Goal: Information Seeking & Learning: Learn about a topic

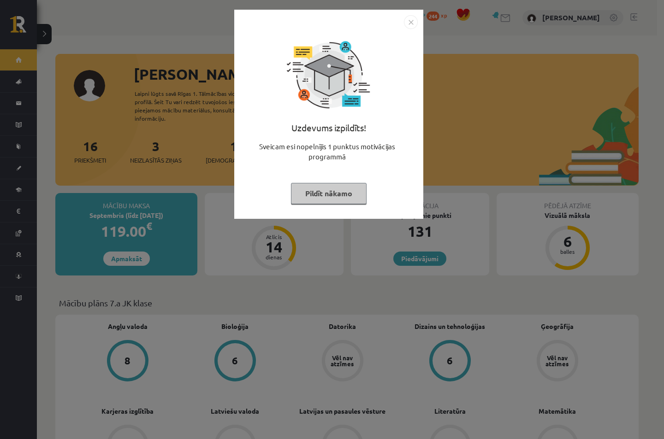
click at [413, 26] on img "Close" at bounding box center [411, 22] width 14 height 14
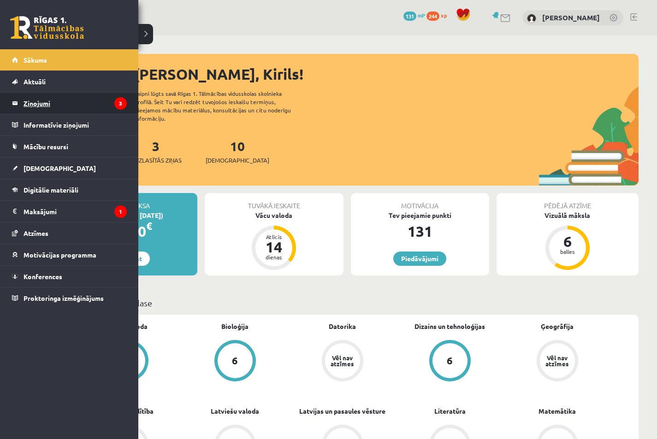
click at [41, 111] on legend "Ziņojumi 3" at bounding box center [75, 103] width 103 height 21
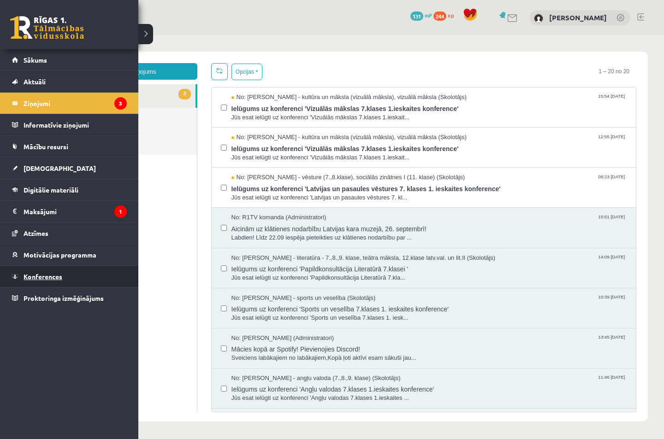
click at [38, 274] on span "Konferences" at bounding box center [43, 276] width 39 height 8
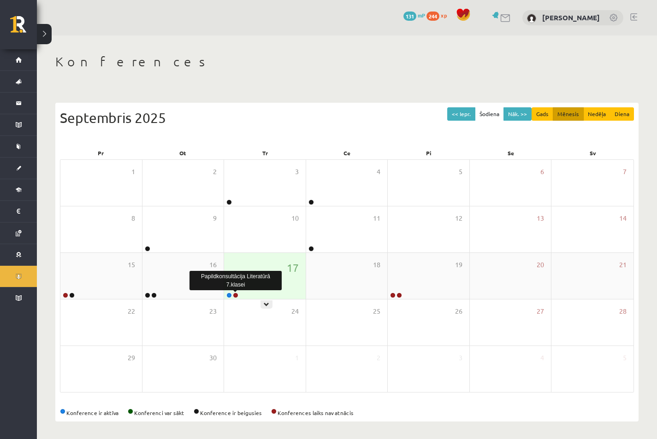
click at [233, 295] on link at bounding box center [236, 296] width 6 height 6
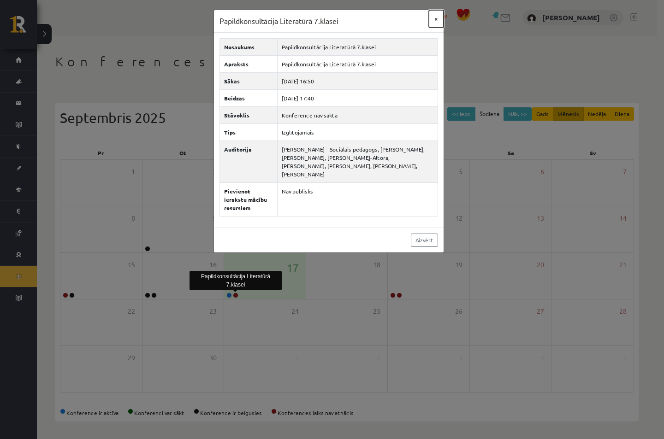
click at [438, 22] on button "×" at bounding box center [436, 19] width 15 height 18
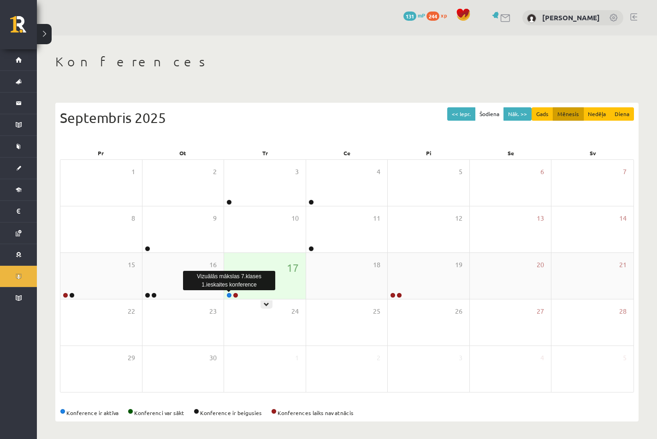
click at [229, 295] on link at bounding box center [229, 296] width 6 height 6
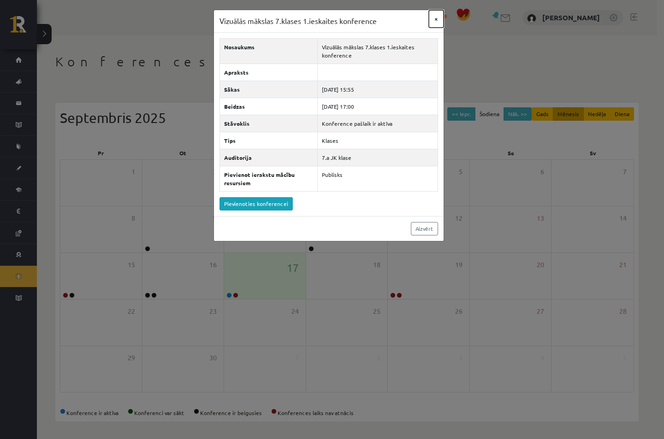
click at [433, 22] on button "×" at bounding box center [436, 19] width 15 height 18
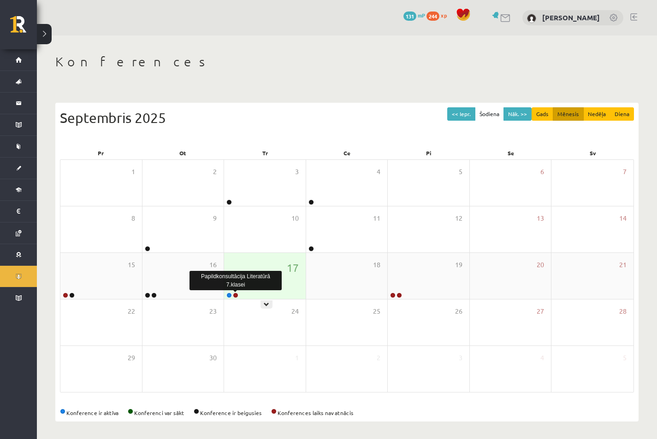
click at [236, 295] on link at bounding box center [236, 296] width 6 height 6
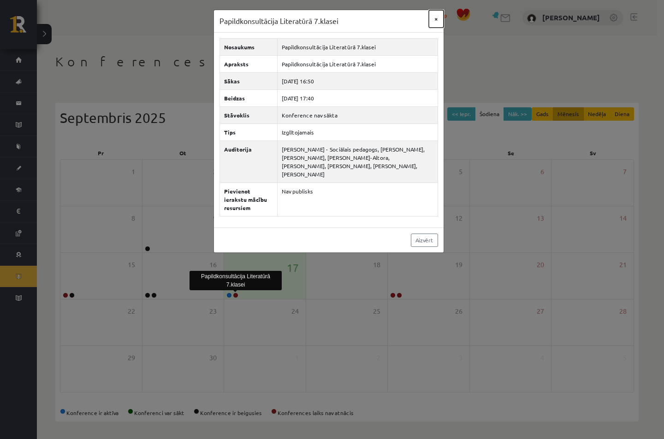
click at [437, 14] on button "×" at bounding box center [436, 19] width 15 height 18
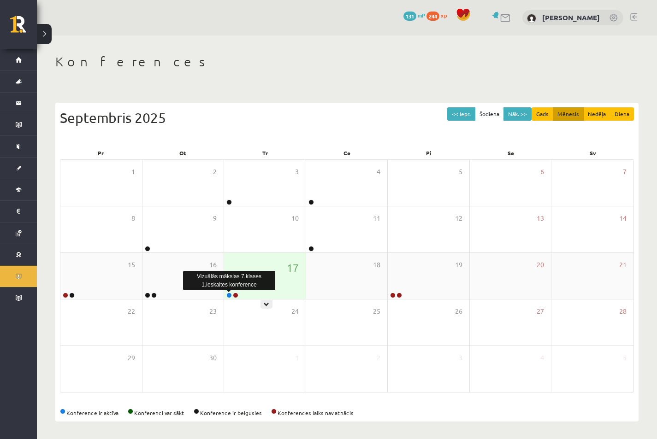
click at [230, 297] on link at bounding box center [229, 296] width 6 height 6
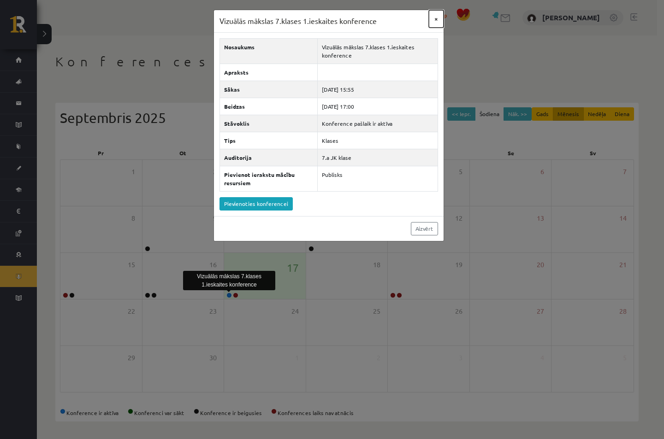
click at [432, 20] on button "×" at bounding box center [436, 19] width 15 height 18
